Goal: Information Seeking & Learning: Learn about a topic

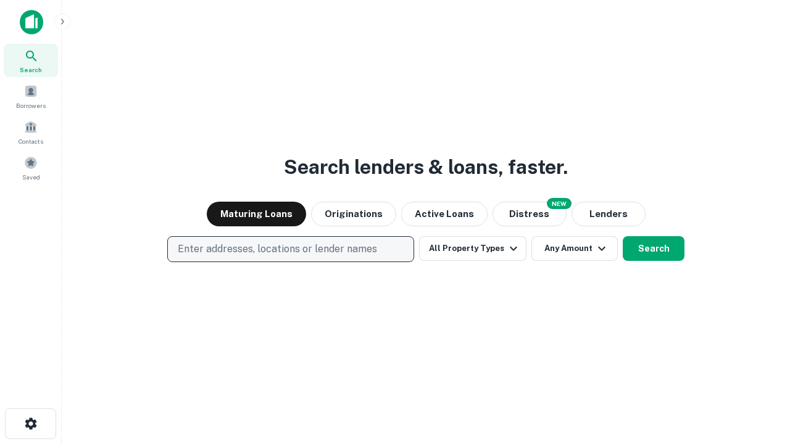
click at [290, 249] on p "Enter addresses, locations or lender names" at bounding box center [277, 249] width 199 height 15
type input "**********"
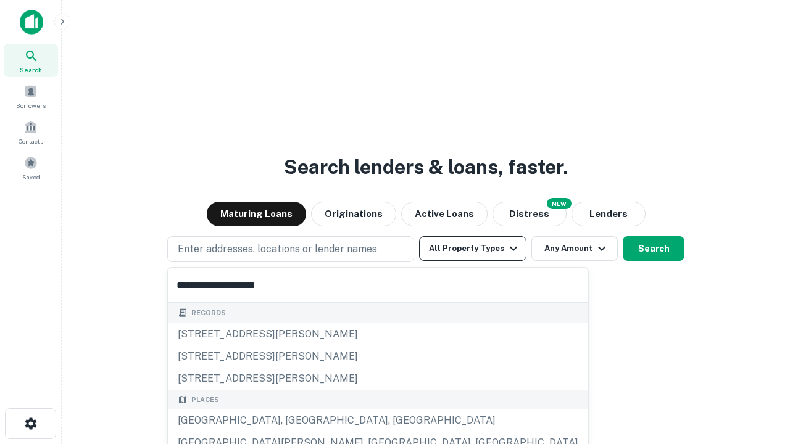
click at [295, 421] on div "[GEOGRAPHIC_DATA], [GEOGRAPHIC_DATA], [GEOGRAPHIC_DATA]" at bounding box center [378, 421] width 420 height 22
click at [473, 249] on button "All Property Types" at bounding box center [472, 248] width 107 height 25
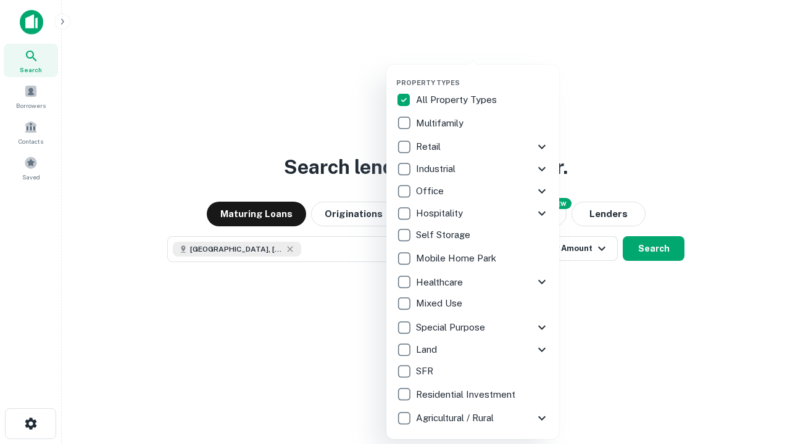
click at [483, 75] on button "button" at bounding box center [482, 75] width 173 height 1
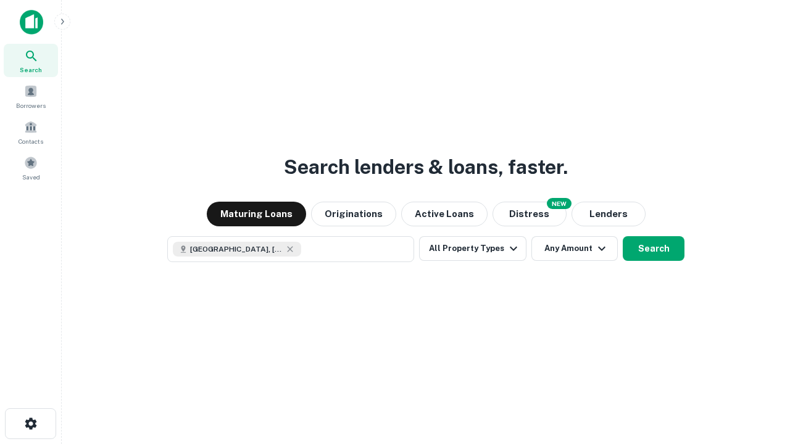
scroll to position [20, 0]
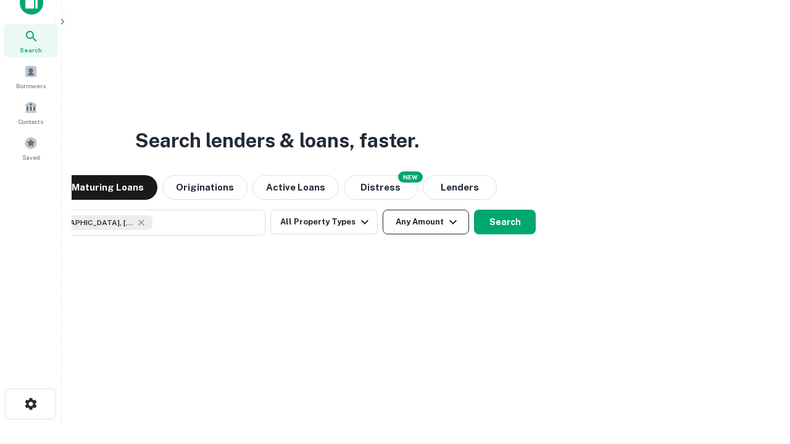
click at [383, 210] on button "Any Amount" at bounding box center [426, 222] width 86 height 25
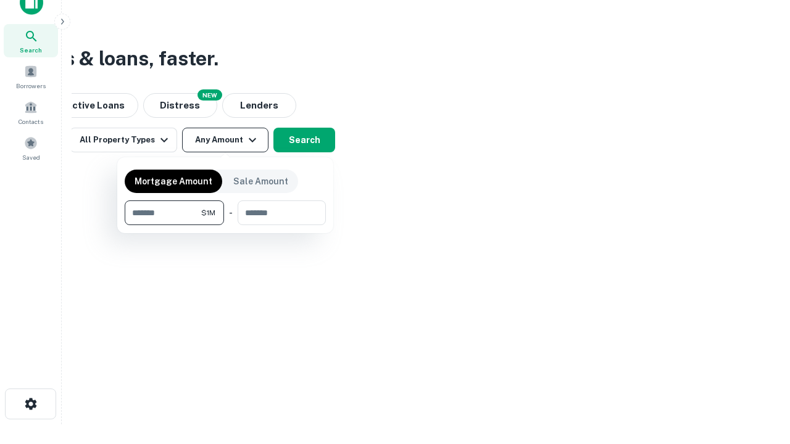
type input "*******"
click at [225, 225] on button "button" at bounding box center [225, 225] width 201 height 1
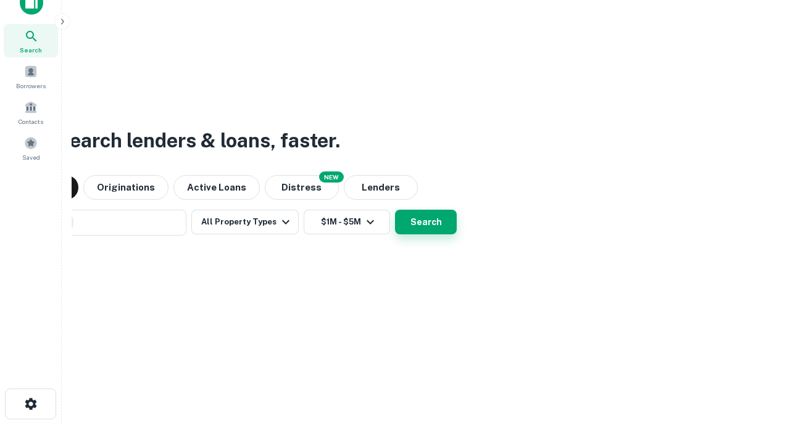
click at [395, 210] on button "Search" at bounding box center [426, 222] width 62 height 25
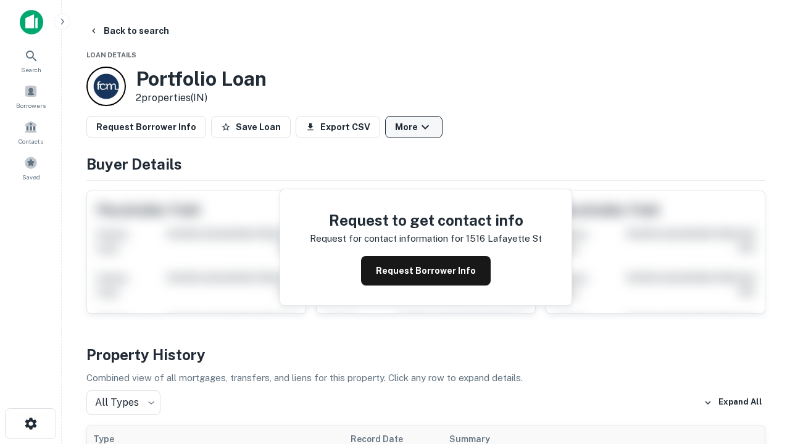
click at [414, 127] on button "More" at bounding box center [413, 127] width 57 height 22
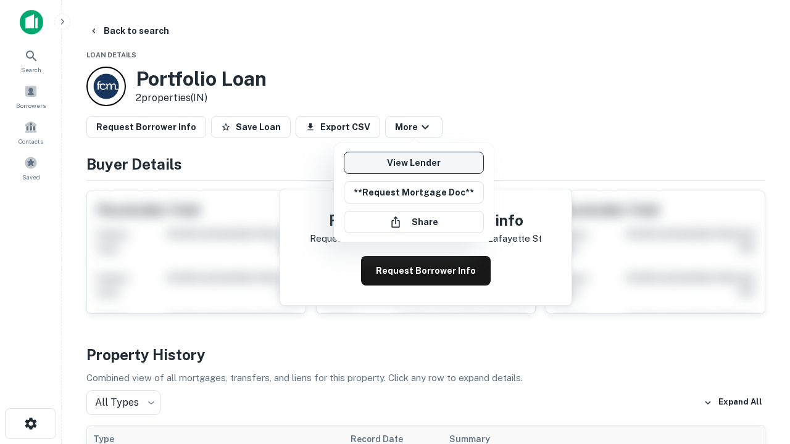
click at [414, 163] on link "View Lender" at bounding box center [414, 163] width 140 height 22
